Goal: Transaction & Acquisition: Subscribe to service/newsletter

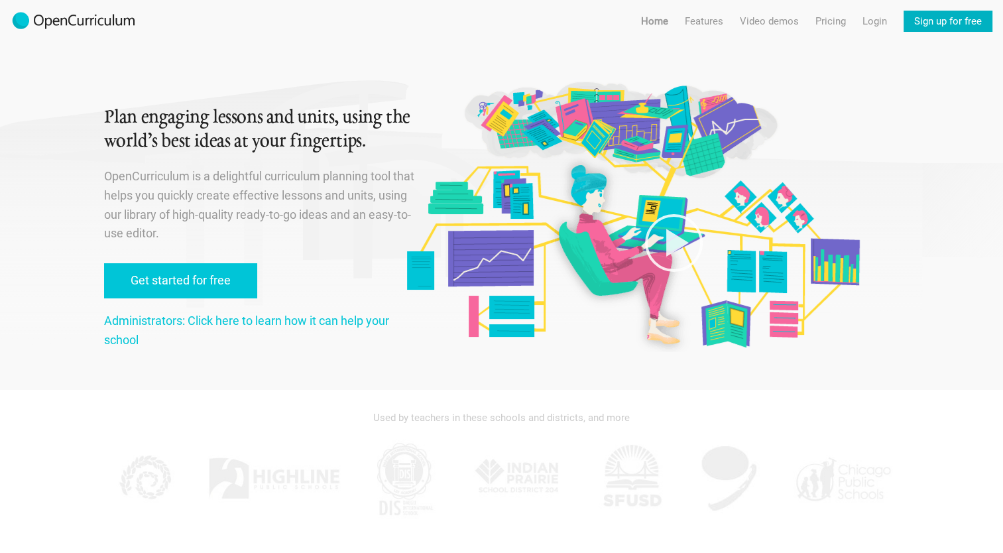
click at [930, 23] on link "Sign up for free" at bounding box center [948, 21] width 89 height 21
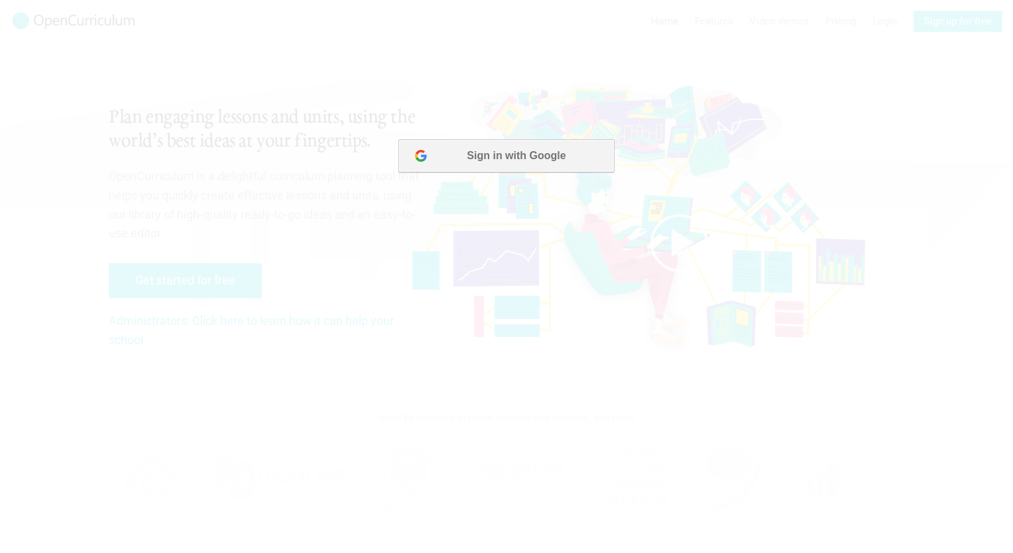
click at [501, 162] on button "Sign in with Google" at bounding box center [507, 155] width 216 height 33
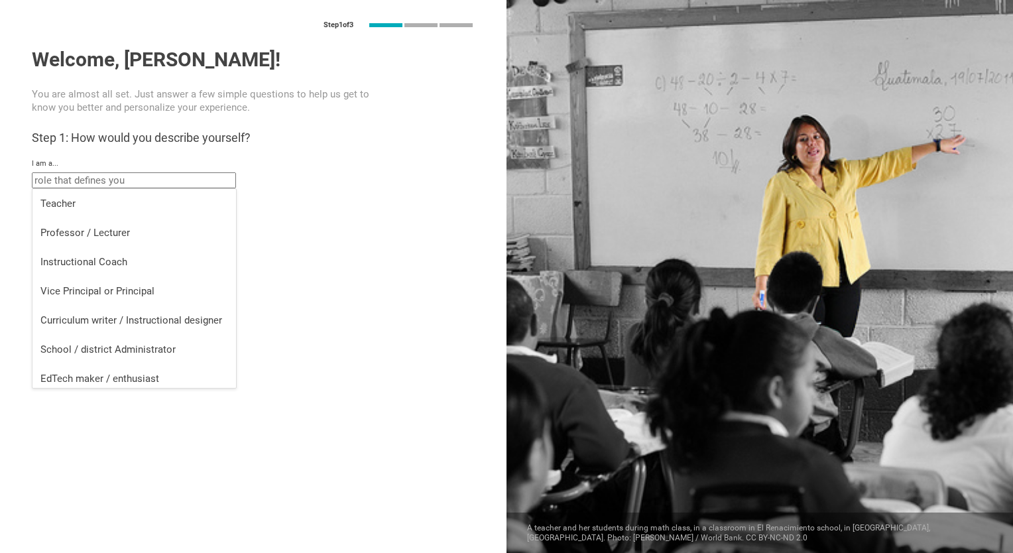
click at [80, 182] on input "text" at bounding box center [134, 180] width 204 height 16
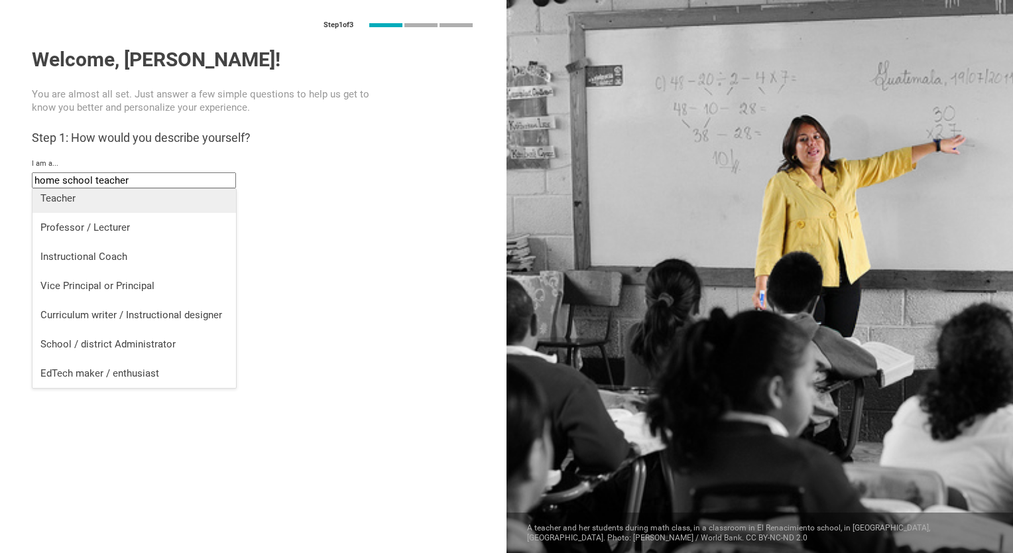
click at [93, 203] on div "Teacher" at bounding box center [134, 198] width 188 height 13
type input "Teacher"
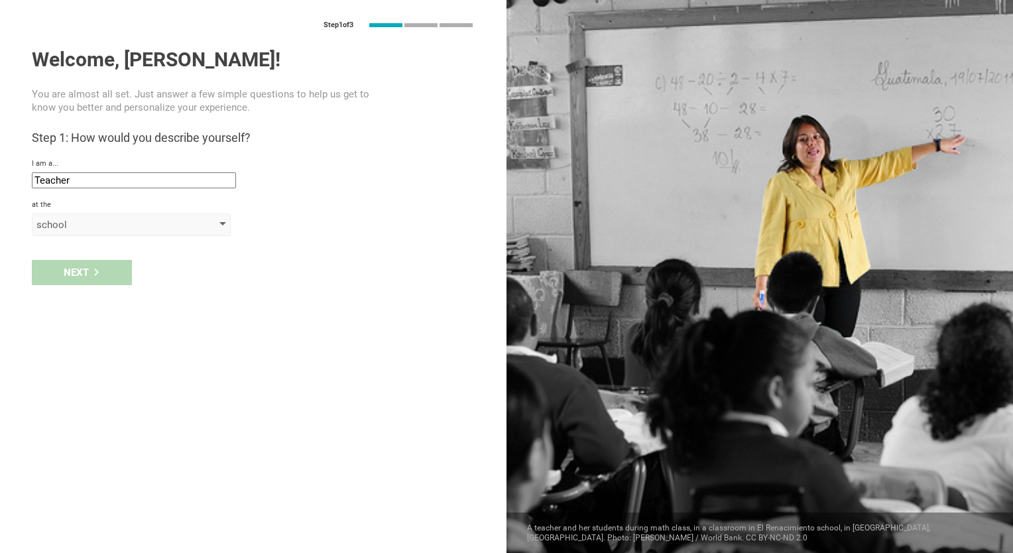
click at [130, 229] on div "school" at bounding box center [112, 224] width 152 height 13
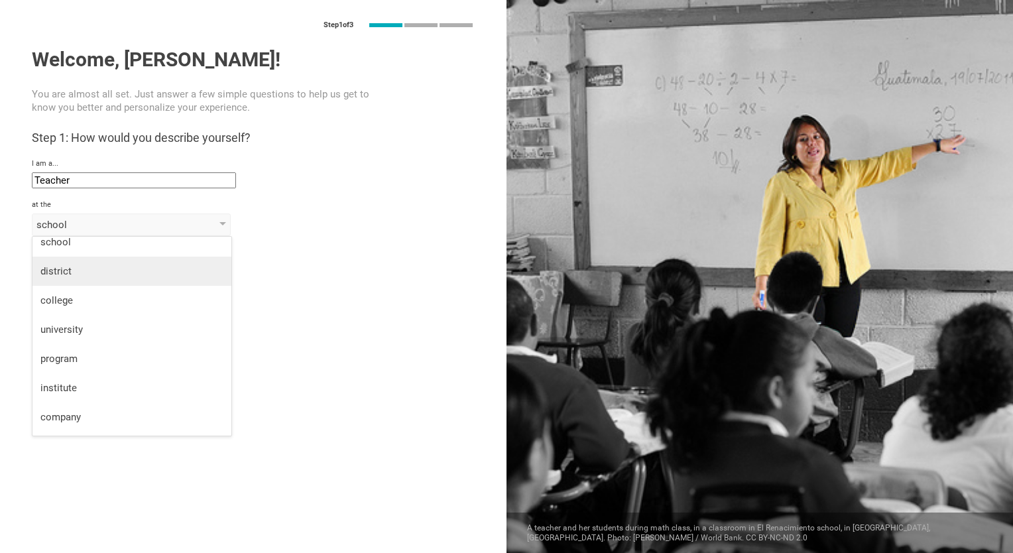
scroll to position [0, 0]
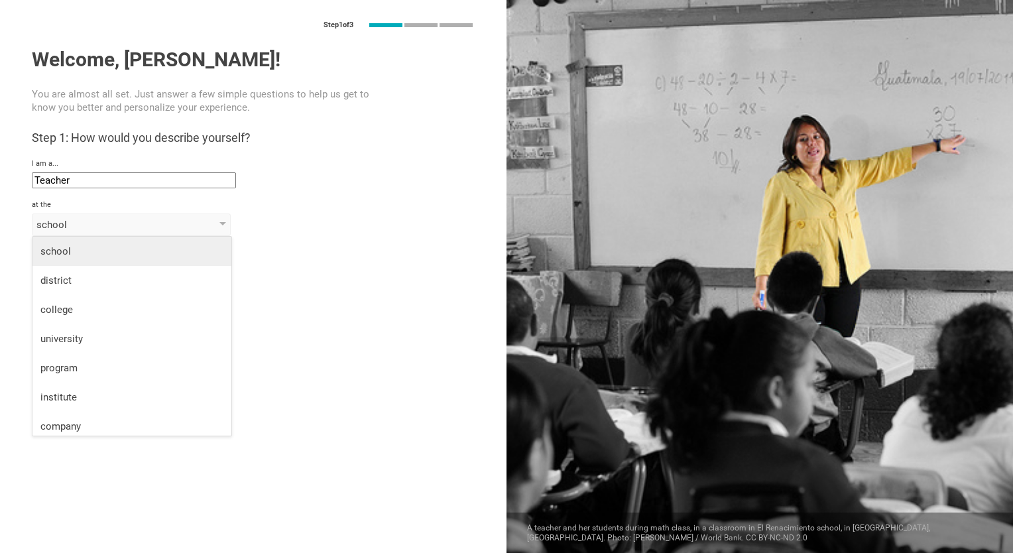
click at [131, 257] on div "school" at bounding box center [131, 251] width 183 height 13
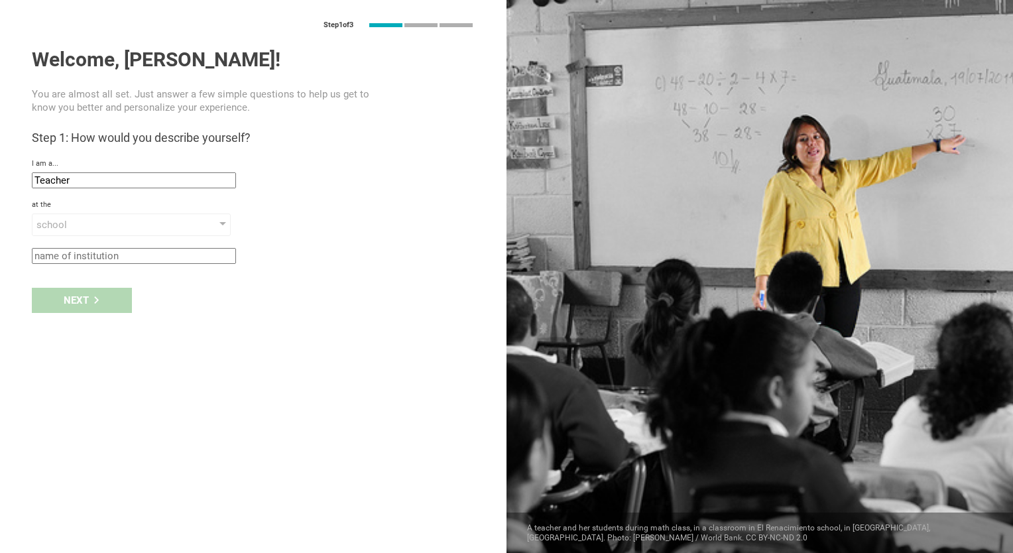
click at [130, 259] on input "text" at bounding box center [134, 256] width 204 height 16
type input "home"
click at [118, 300] on div "Next" at bounding box center [82, 300] width 100 height 25
type input "[GEOGRAPHIC_DATA], [US_STATE]"
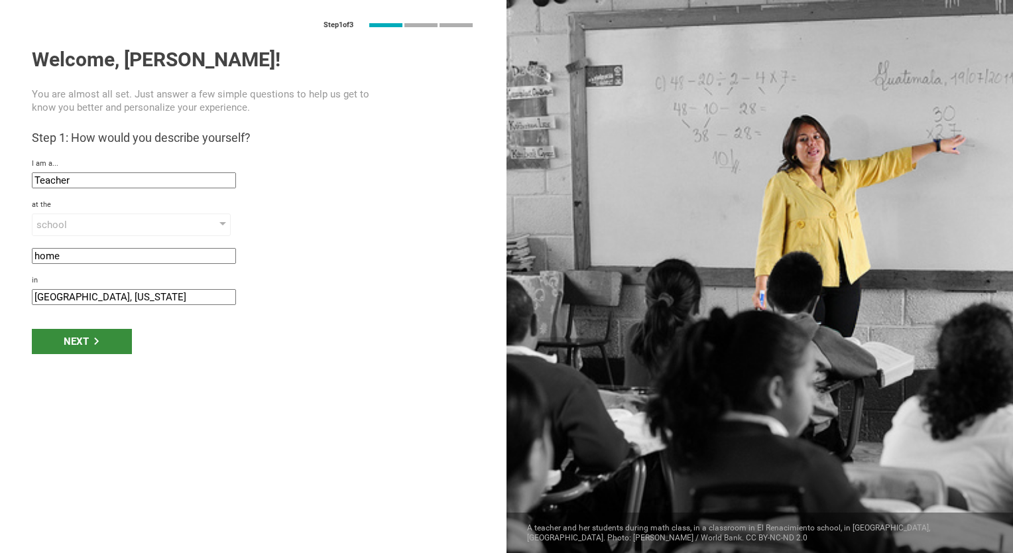
click at [97, 346] on div "Next" at bounding box center [82, 341] width 100 height 25
click at [69, 341] on div "Next" at bounding box center [82, 341] width 100 height 25
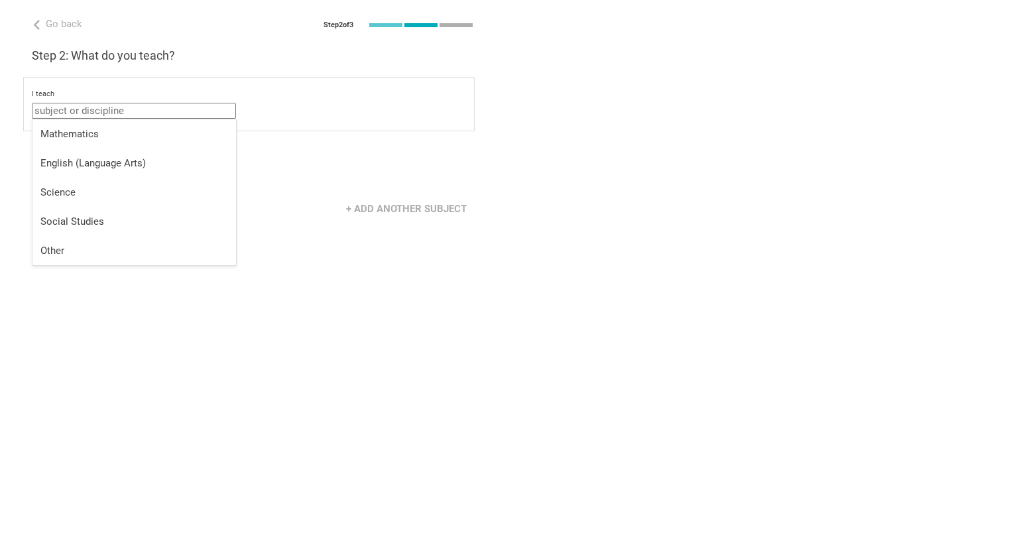
click at [111, 109] on input "text" at bounding box center [134, 111] width 204 height 16
click at [73, 245] on div "Other" at bounding box center [134, 250] width 188 height 13
type input "Other"
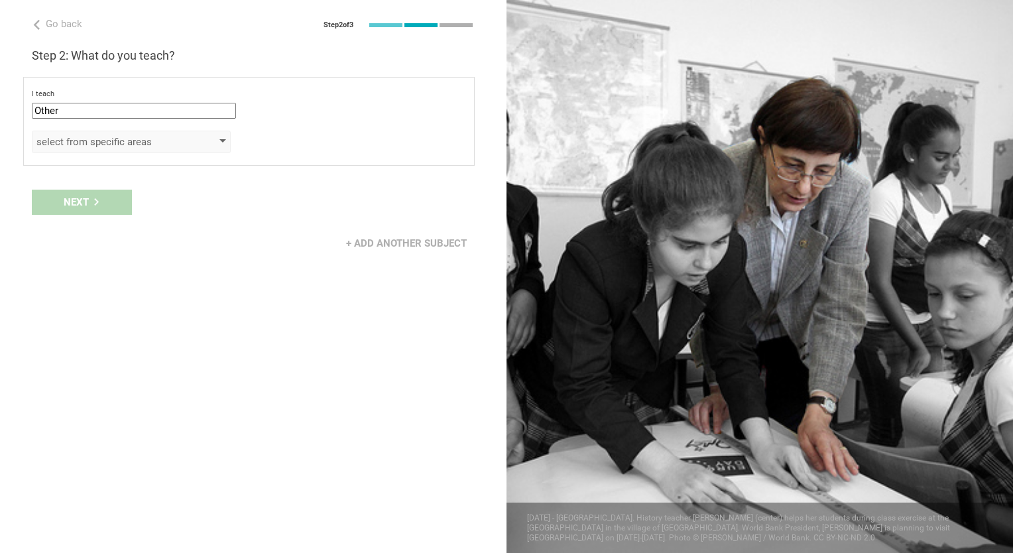
click at [144, 134] on div "select from specific areas" at bounding box center [131, 142] width 199 height 23
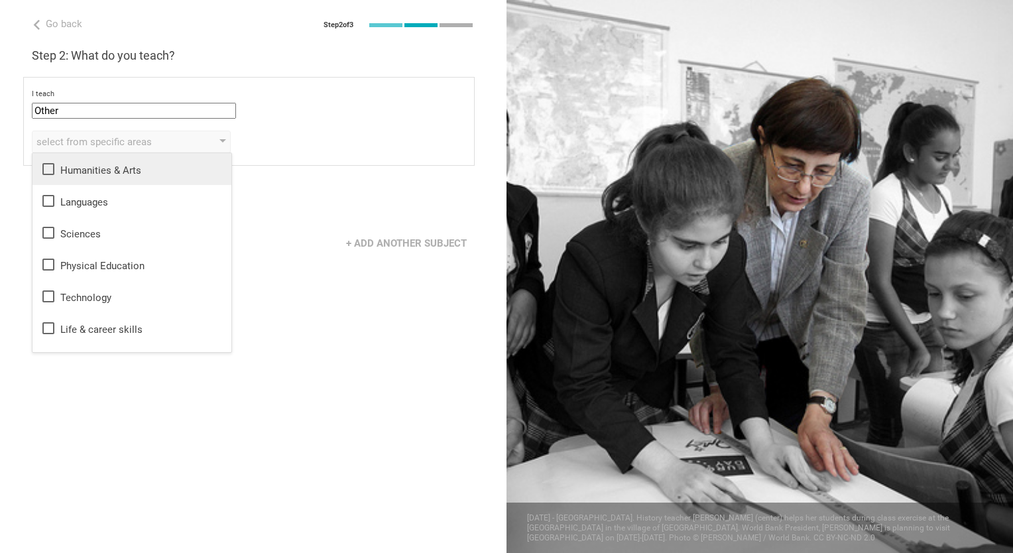
click at [45, 166] on icon at bounding box center [48, 169] width 16 height 16
click at [338, 221] on div "Next" at bounding box center [253, 202] width 507 height 41
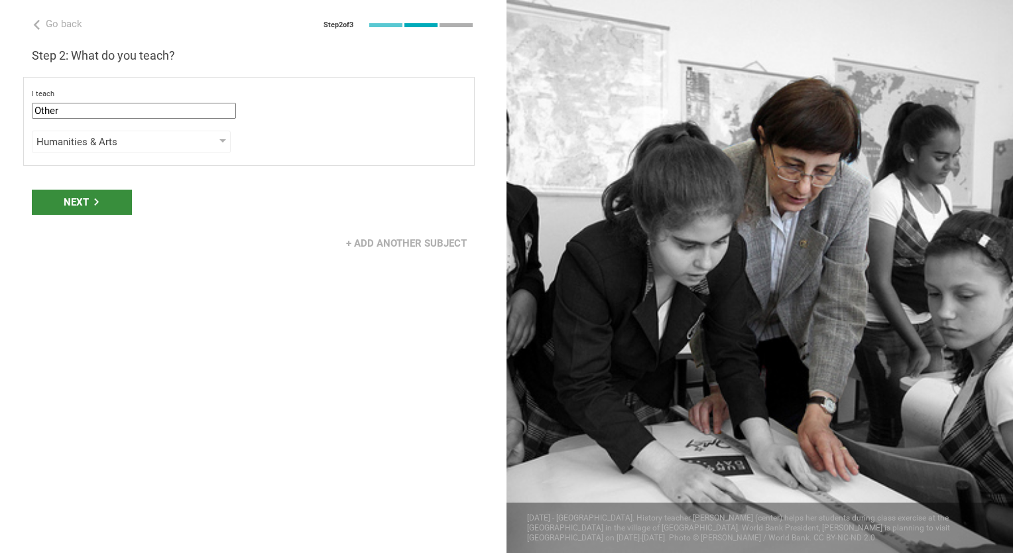
click at [104, 199] on div "Next" at bounding box center [82, 202] width 100 height 25
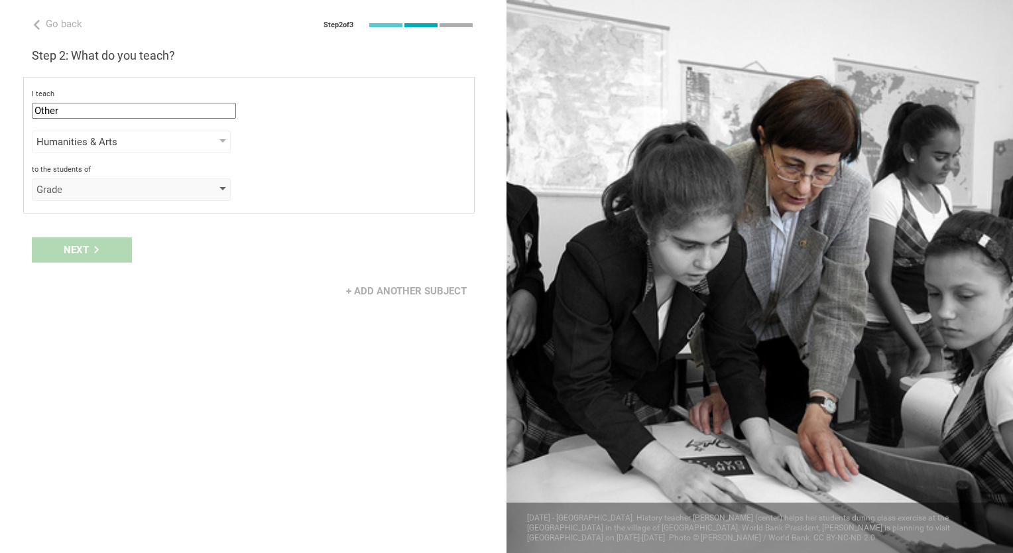
click at [146, 192] on div "Grade" at bounding box center [112, 189] width 152 height 13
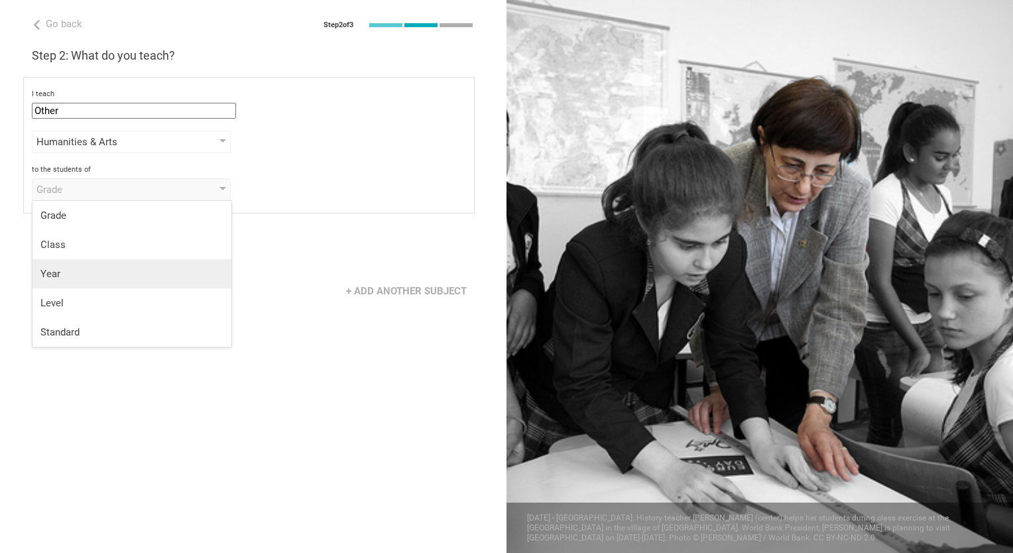
click at [80, 269] on div "Year" at bounding box center [131, 273] width 183 height 13
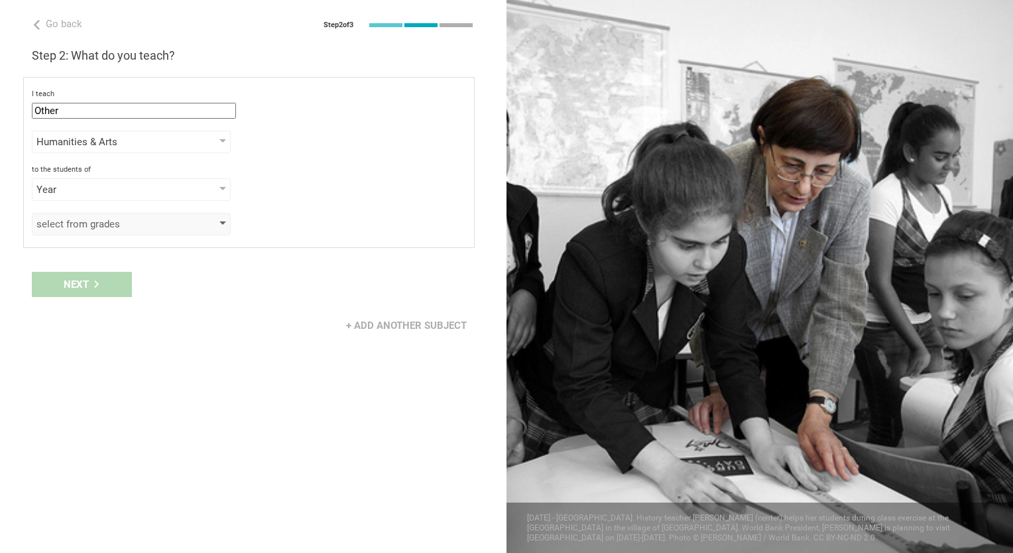
click at [117, 224] on div "select from grades" at bounding box center [112, 224] width 152 height 13
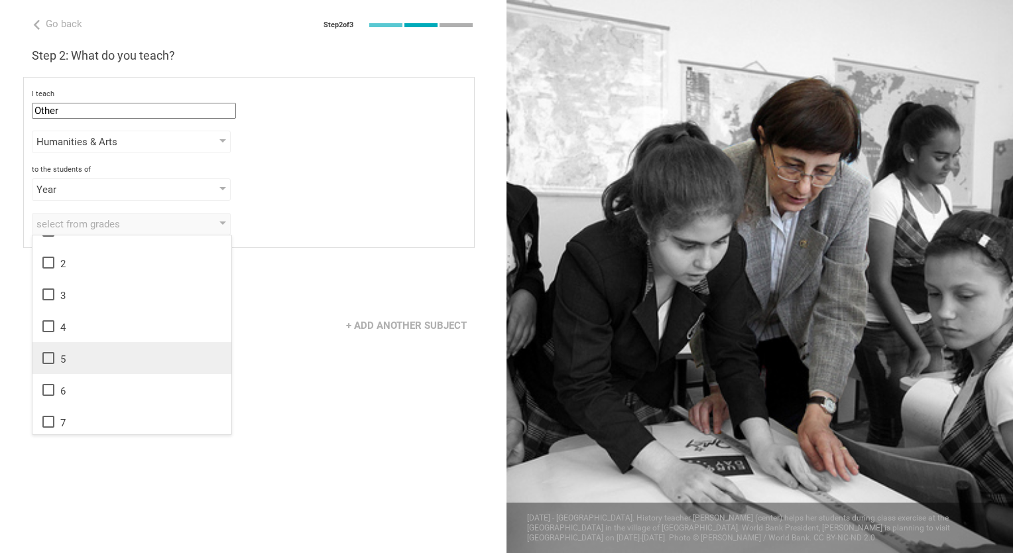
scroll to position [21, 0]
click at [48, 359] on icon at bounding box center [48, 358] width 16 height 16
click at [50, 389] on icon at bounding box center [48, 389] width 16 height 16
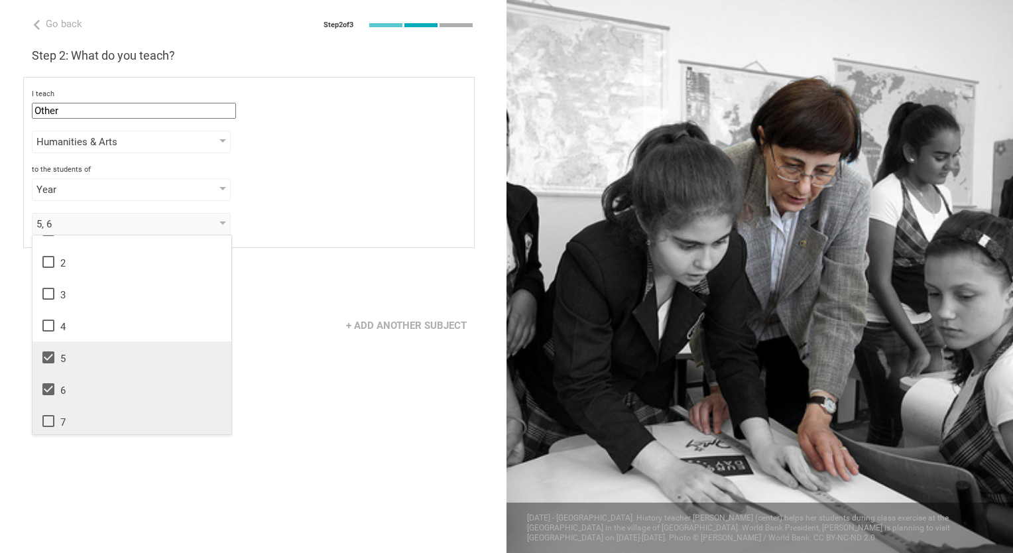
click at [48, 424] on icon at bounding box center [48, 421] width 16 height 16
click at [70, 450] on div "Go back Step 2 of 3 Welcome, [PERSON_NAME]! You are almost all set. Just answer…" at bounding box center [253, 276] width 507 height 553
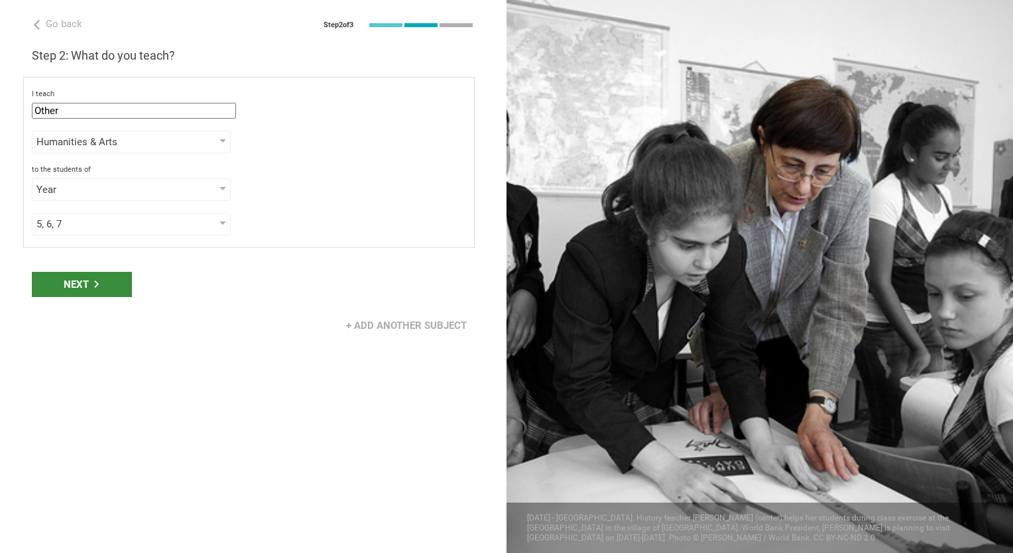
click at [90, 292] on div "Next" at bounding box center [82, 284] width 100 height 25
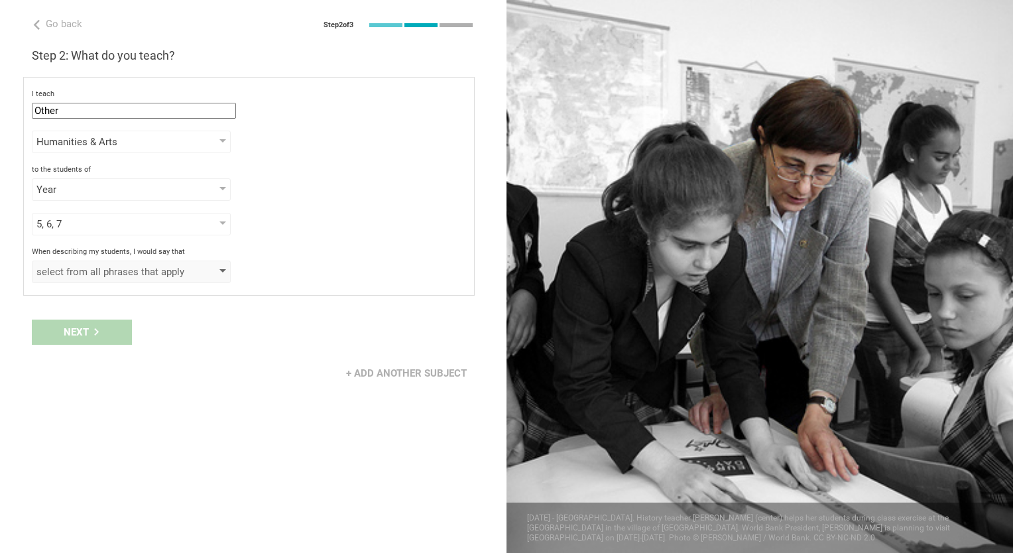
click at [176, 275] on div "select from all phrases that apply" at bounding box center [112, 271] width 152 height 13
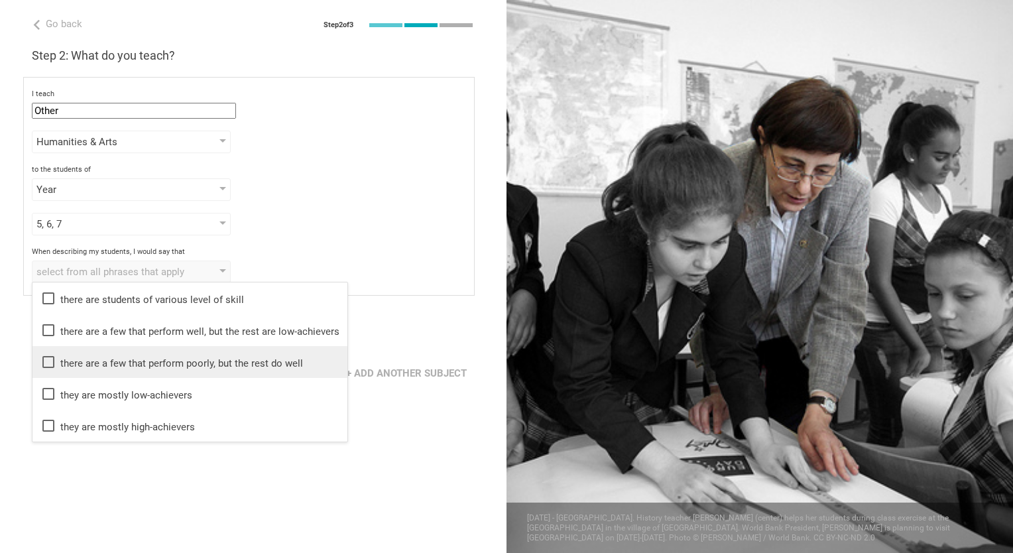
click at [37, 355] on li "there are a few that perform poorly, but the rest do well" at bounding box center [189, 362] width 315 height 32
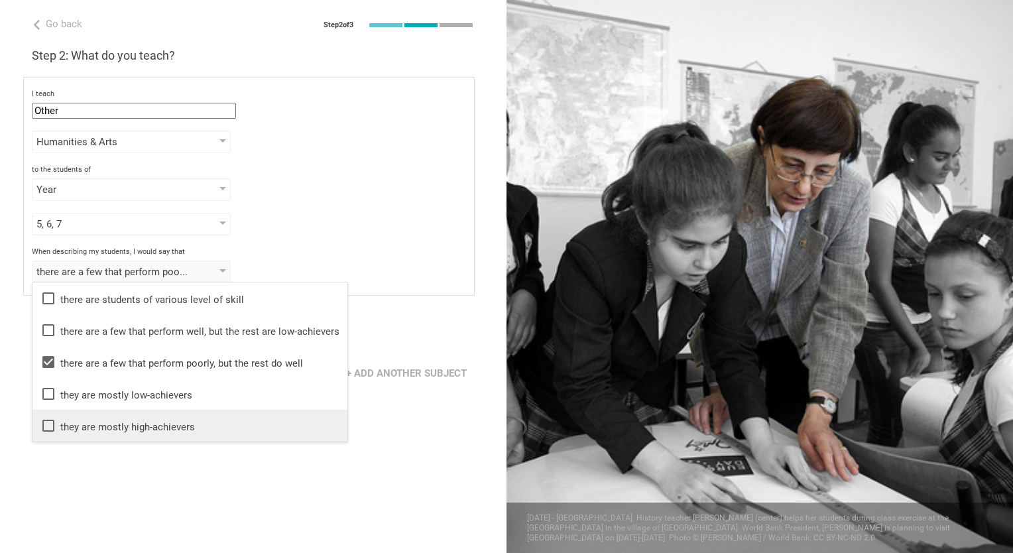
click at [45, 423] on icon at bounding box center [48, 426] width 16 height 16
click at [54, 360] on icon at bounding box center [48, 362] width 16 height 16
click at [85, 461] on div "Go back Step 2 of 3 Welcome, [PERSON_NAME]! You are almost all set. Just answer…" at bounding box center [253, 276] width 507 height 553
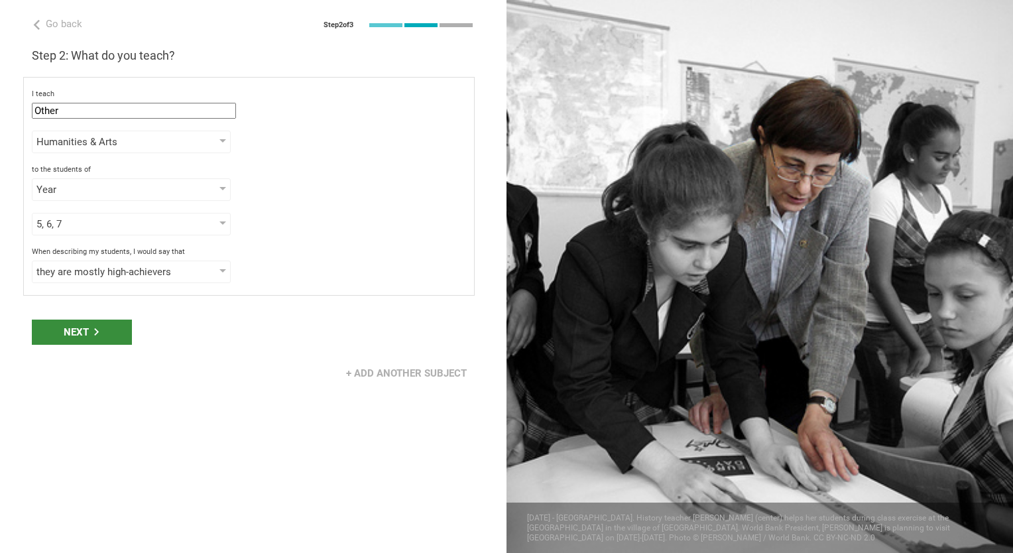
click at [103, 336] on div "Next" at bounding box center [82, 332] width 100 height 25
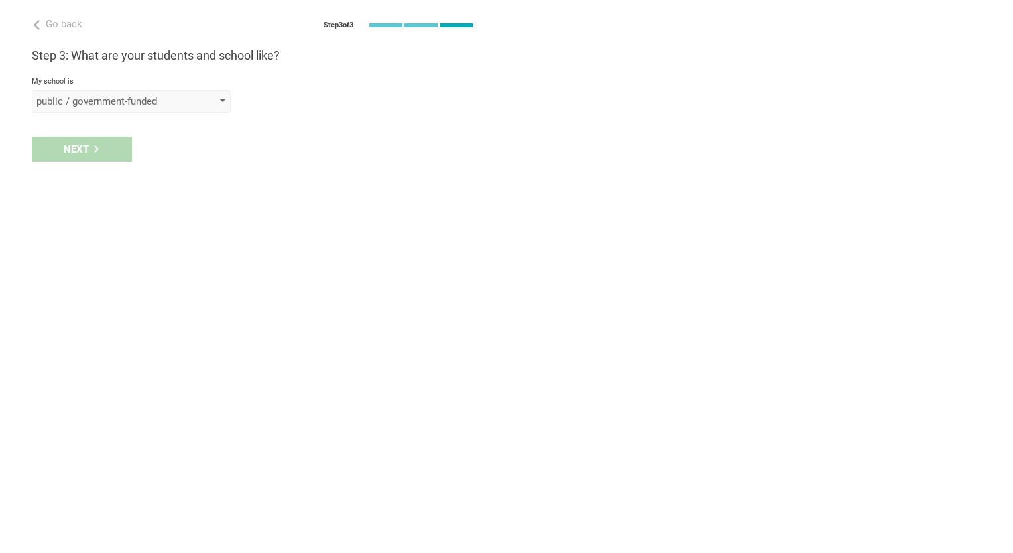
click at [135, 92] on div "public / government-funded" at bounding box center [131, 101] width 199 height 23
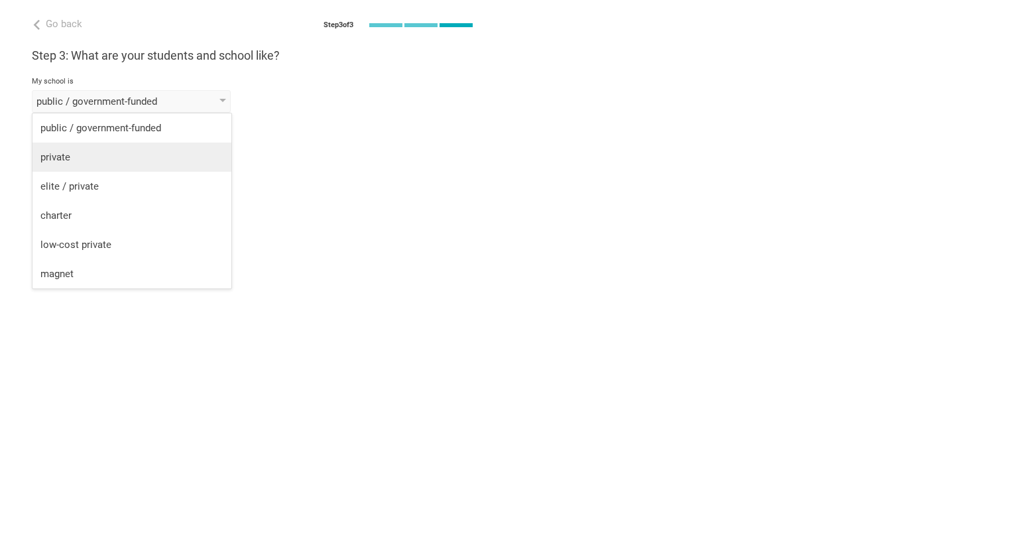
click at [115, 165] on li "private" at bounding box center [131, 157] width 199 height 29
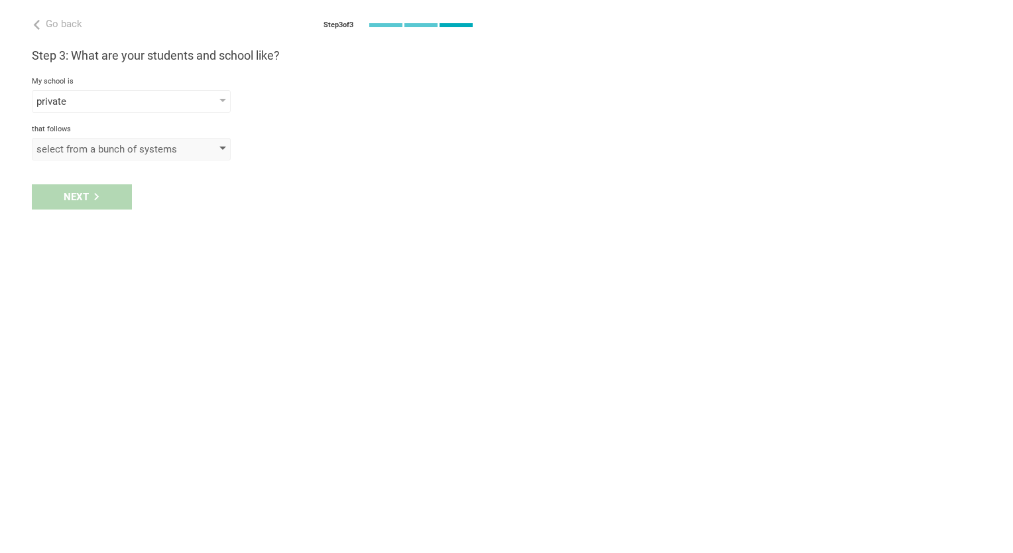
click at [122, 152] on div "select from a bunch of systems" at bounding box center [112, 149] width 152 height 13
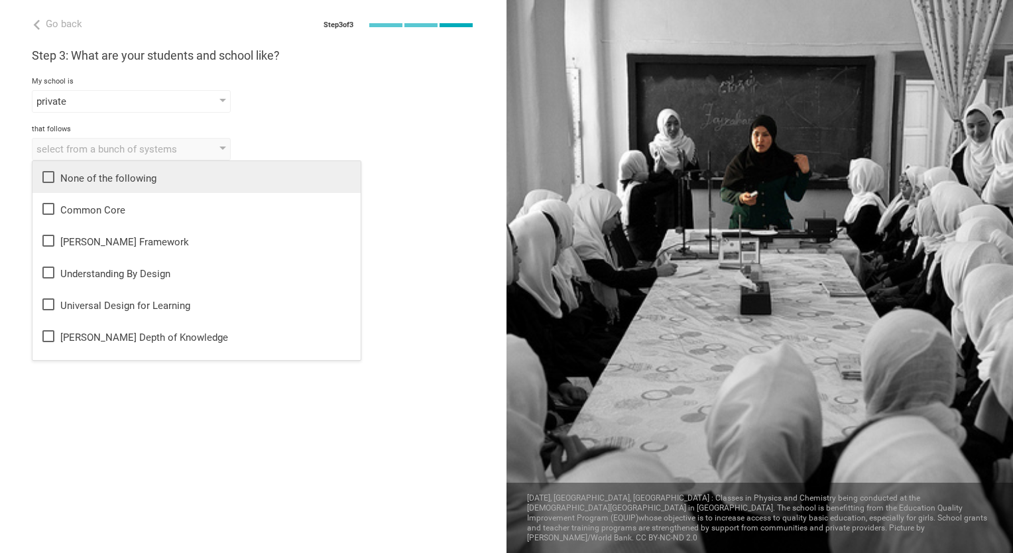
click at [46, 182] on icon at bounding box center [48, 177] width 12 height 12
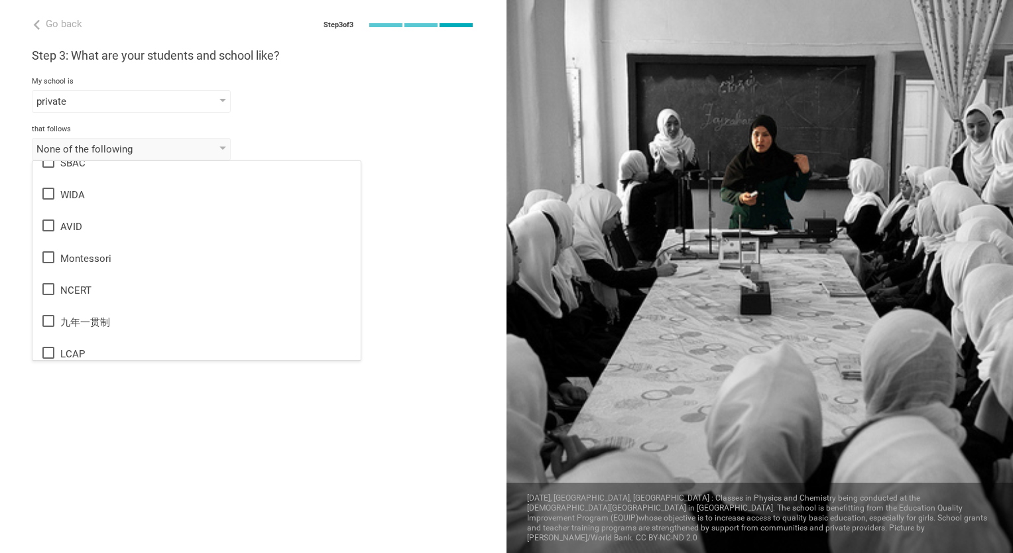
scroll to position [788, 0]
click at [200, 443] on div "Go back Step 3 of 3 Welcome, [PERSON_NAME]! You are almost all set. Just answer…" at bounding box center [253, 276] width 507 height 553
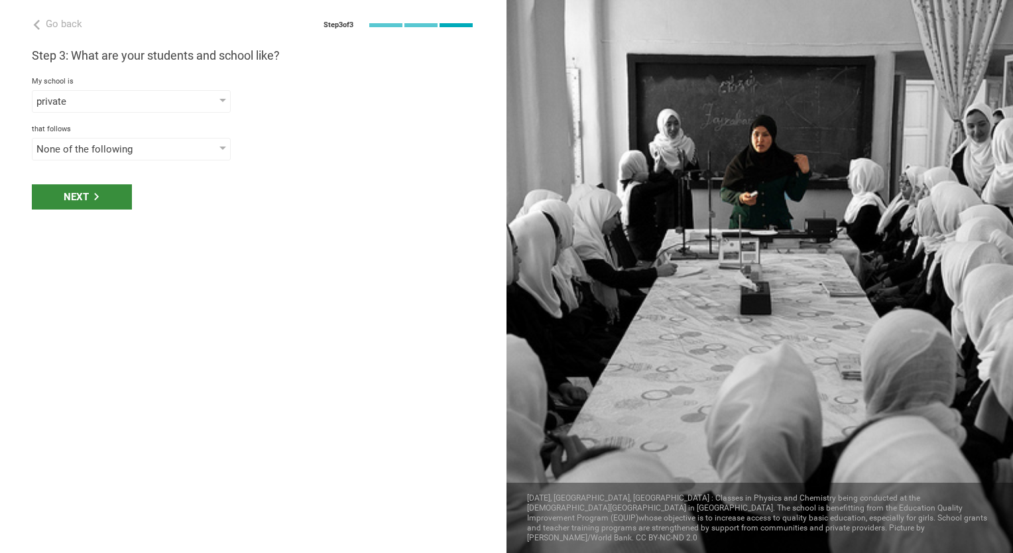
click at [101, 204] on div "Next" at bounding box center [82, 196] width 100 height 25
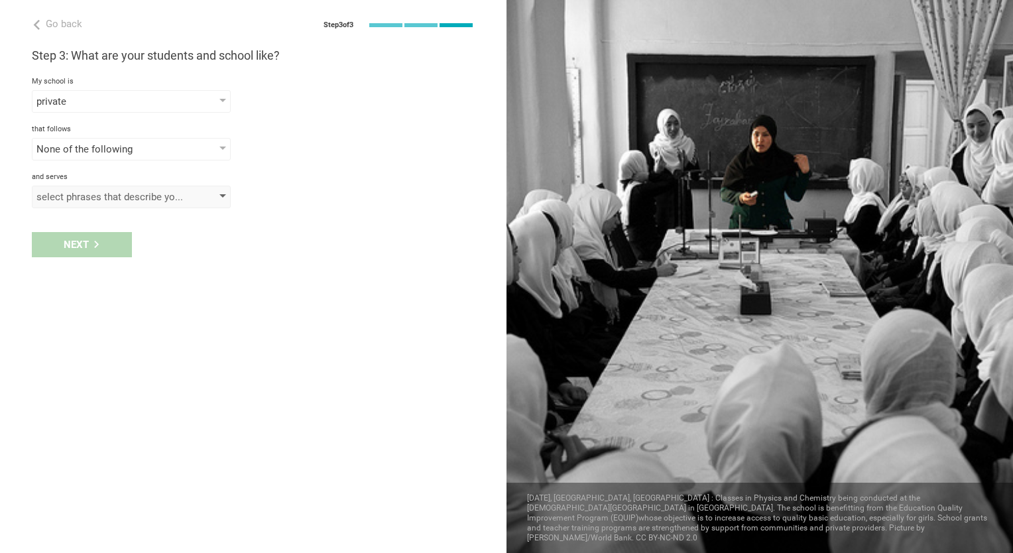
click at [137, 198] on div "select phrases that describe your student population" at bounding box center [112, 196] width 152 height 13
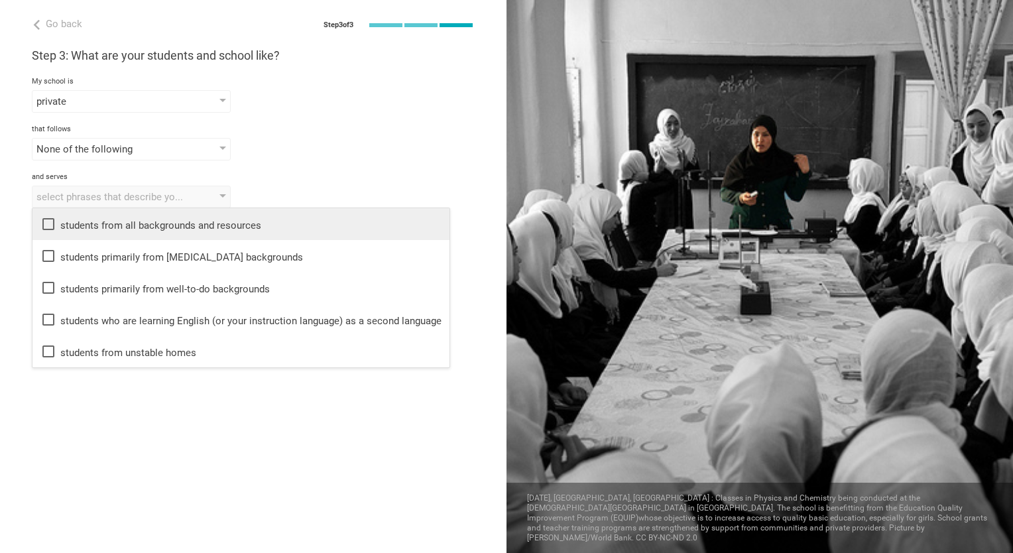
click at [50, 227] on icon at bounding box center [48, 224] width 16 height 16
click at [200, 404] on div "Go back Step 3 of 3 Welcome, [PERSON_NAME]! You are almost all set. Just answer…" at bounding box center [253, 276] width 507 height 553
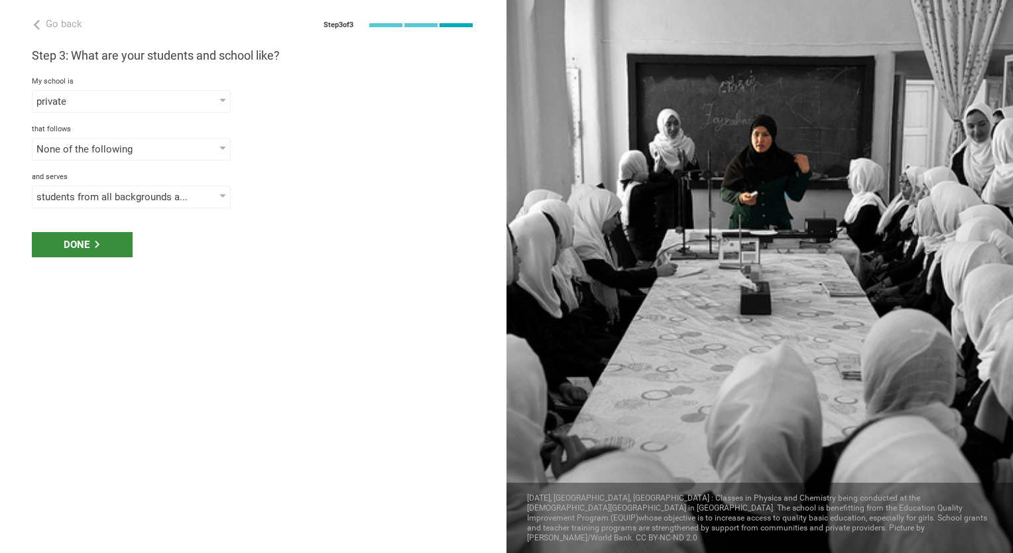
click at [77, 248] on div "Done" at bounding box center [82, 244] width 101 height 25
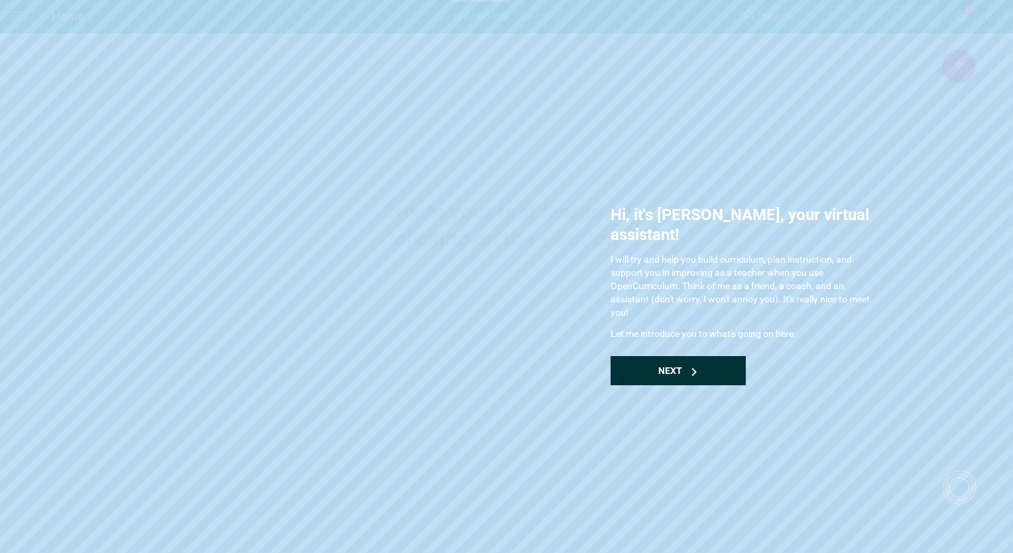
click at [707, 356] on div "Next" at bounding box center [678, 370] width 135 height 29
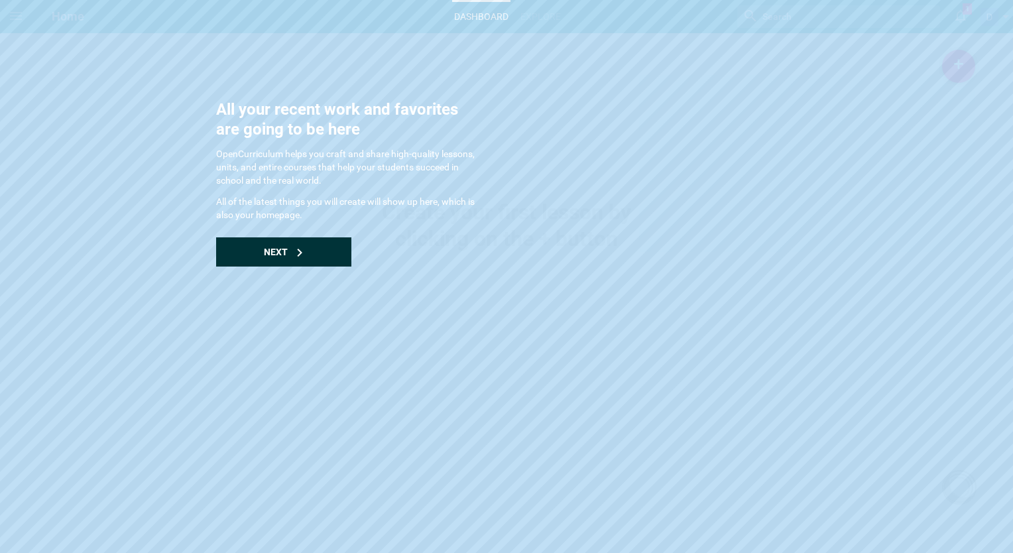
click at [324, 258] on div "Next" at bounding box center [283, 251] width 135 height 29
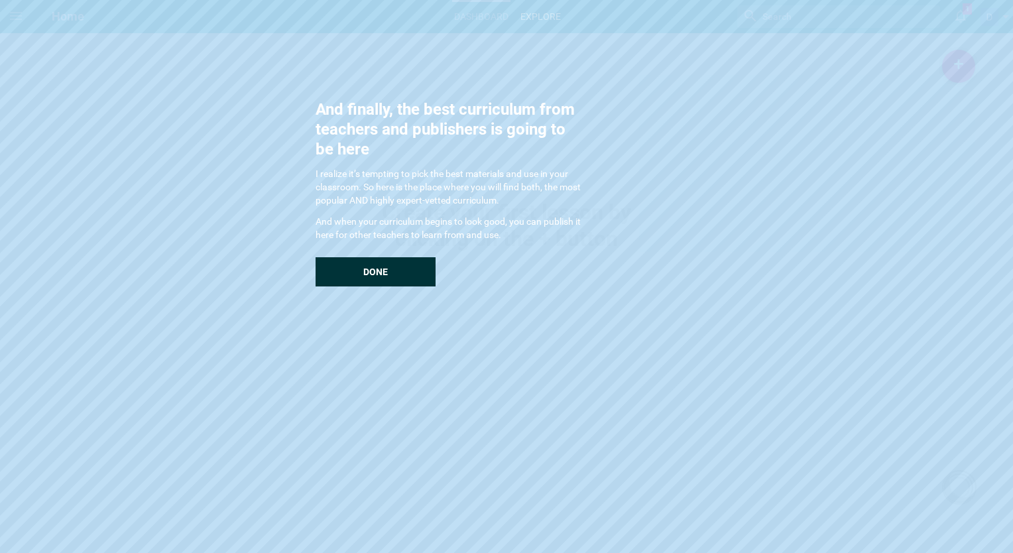
click at [352, 270] on div "Done" at bounding box center [376, 271] width 120 height 29
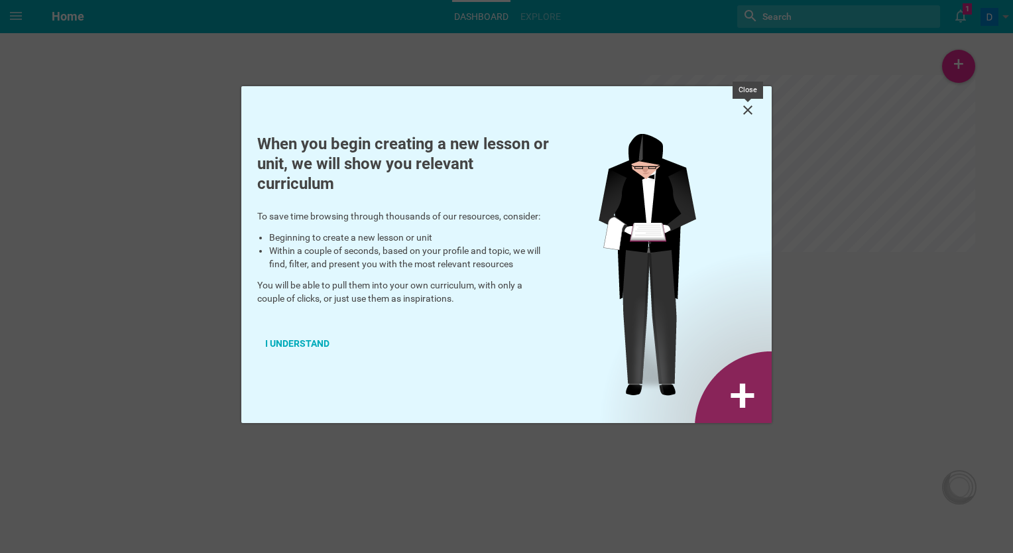
click at [751, 107] on icon at bounding box center [747, 109] width 9 height 9
